Goal: Information Seeking & Learning: Learn about a topic

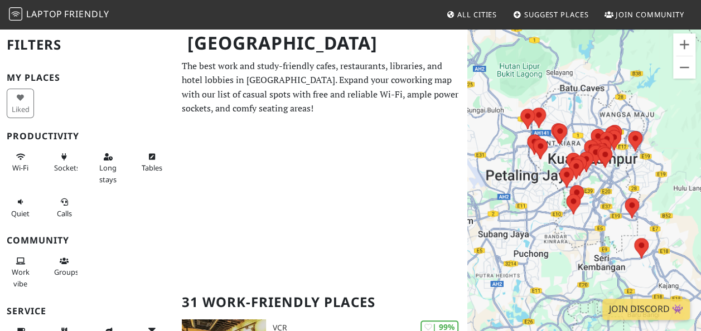
scroll to position [25, 0]
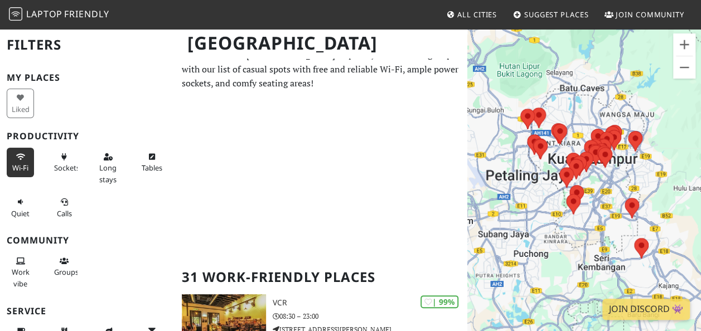
click at [27, 168] on span "Wi-Fi" at bounding box center [20, 168] width 16 height 10
click at [22, 165] on span "Wi-Fi" at bounding box center [20, 168] width 16 height 10
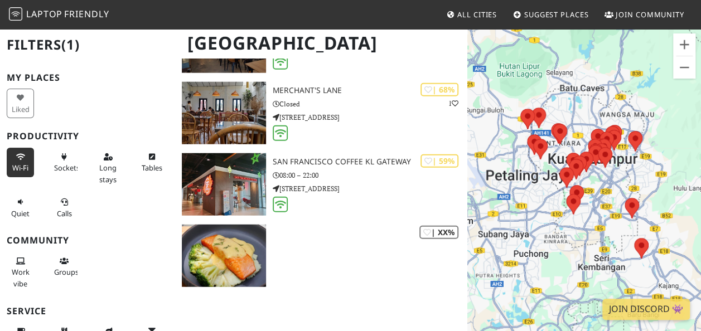
scroll to position [1375, 0]
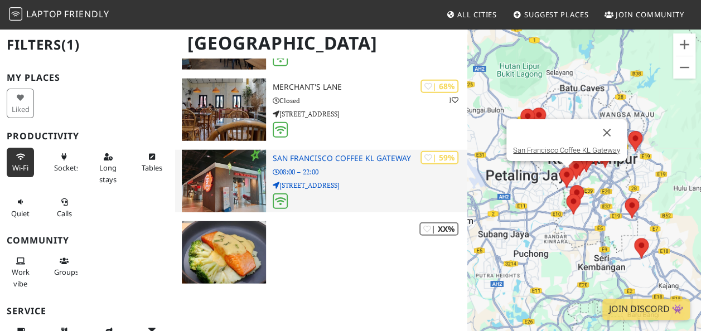
click at [280, 203] on icon at bounding box center [279, 201] width 11 height 9
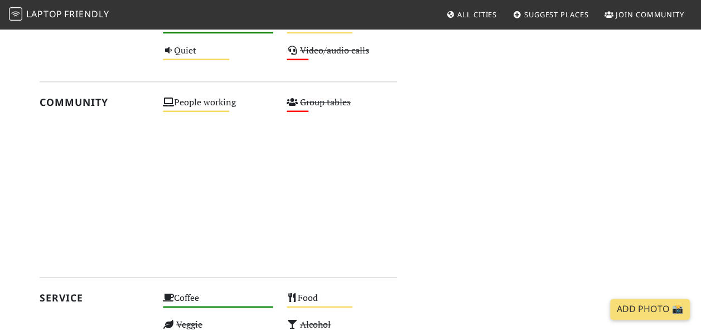
scroll to position [682, 0]
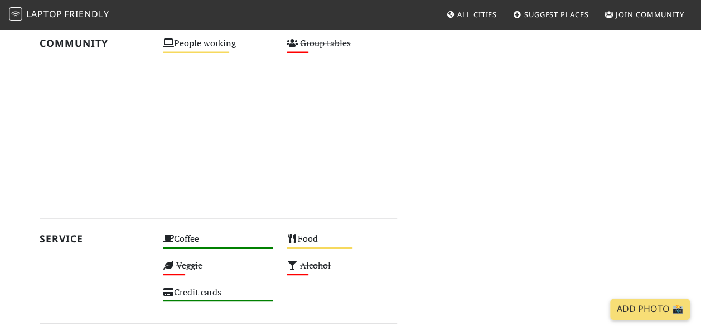
click at [699, 243] on section "[DATE] Visits: 1 Vibes: 0 📸 Been here There are no public reactions yet. Review…" at bounding box center [350, 50] width 701 height 945
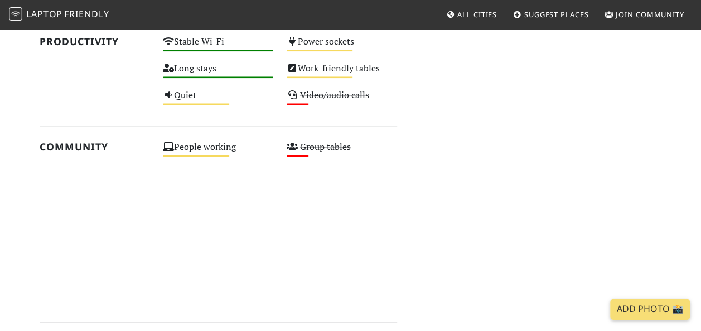
scroll to position [562, 0]
